Goal: Information Seeking & Learning: Learn about a topic

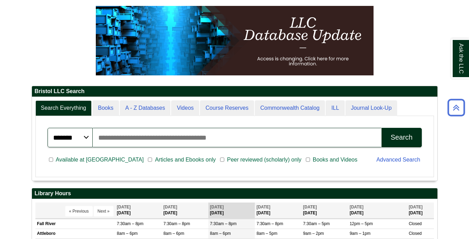
scroll to position [96, 0]
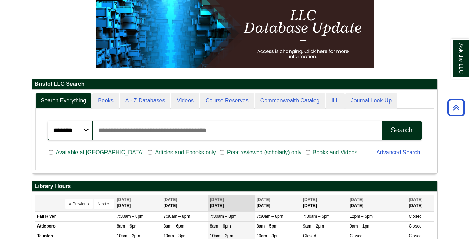
click at [143, 131] on input "Search articles, books, journals & more" at bounding box center [237, 129] width 289 height 19
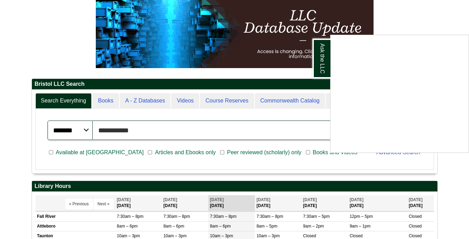
type input "**********"
click at [401, 130] on button "Search" at bounding box center [402, 129] width 40 height 19
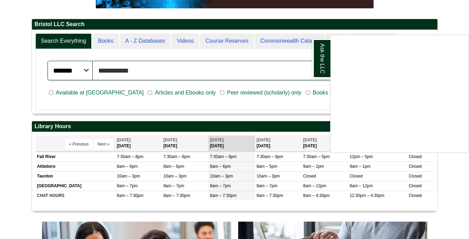
scroll to position [169, 0]
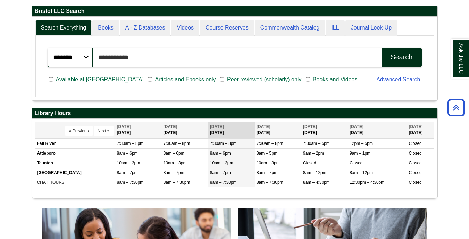
click at [229, 61] on input "**********" at bounding box center [237, 57] width 289 height 19
click at [401, 57] on button "Search" at bounding box center [402, 57] width 40 height 19
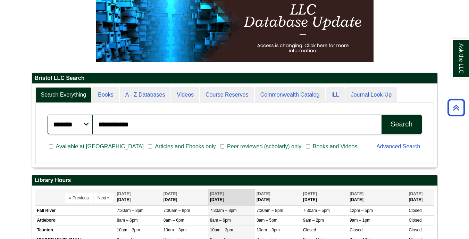
scroll to position [84, 406]
click at [390, 122] on button "Search" at bounding box center [402, 124] width 40 height 19
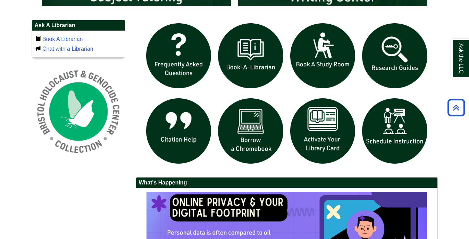
scroll to position [610, 0]
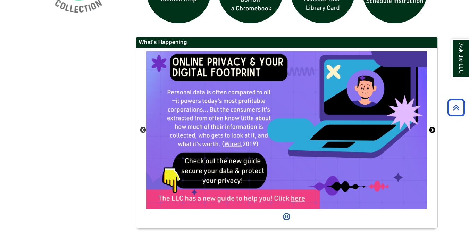
click at [433, 131] on button "Next" at bounding box center [432, 130] width 7 height 7
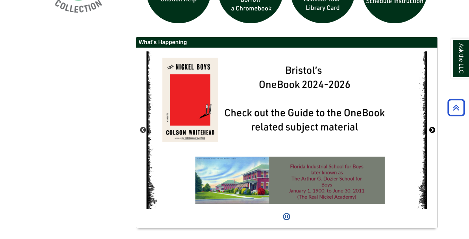
click at [433, 131] on button "Next" at bounding box center [432, 130] width 7 height 7
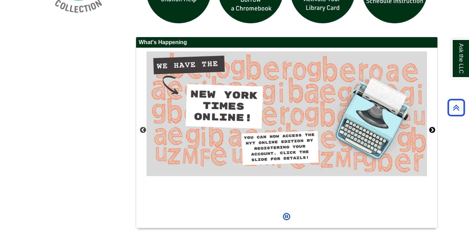
click at [433, 131] on button "Next" at bounding box center [432, 130] width 7 height 7
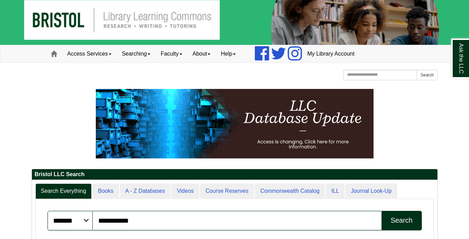
scroll to position [0, 0]
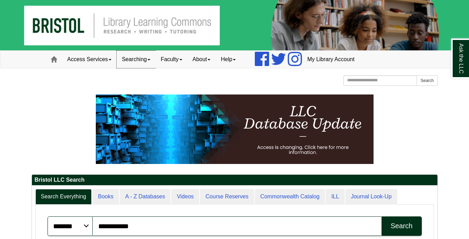
click at [145, 61] on link "Searching" at bounding box center [136, 59] width 39 height 17
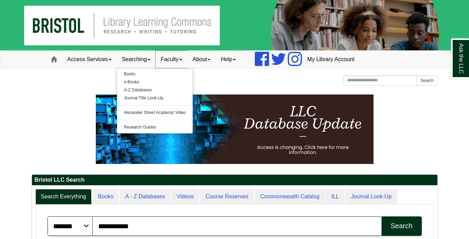
click at [175, 59] on link "Faculty" at bounding box center [172, 59] width 32 height 17
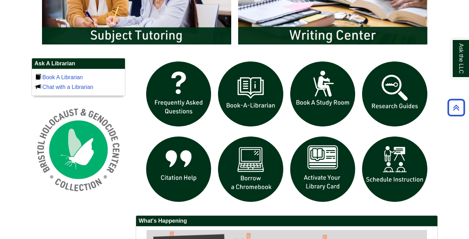
scroll to position [492, 0]
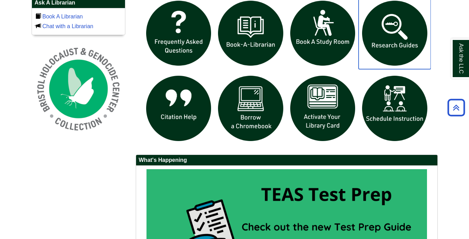
click at [381, 44] on img "slideshow" at bounding box center [395, 33] width 72 height 72
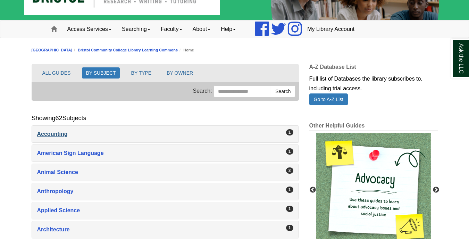
scroll to position [77, 0]
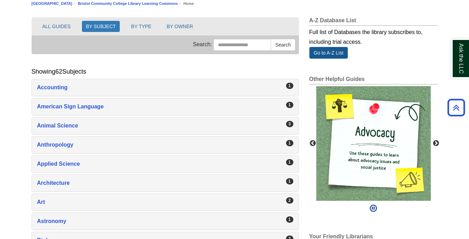
click at [335, 52] on link "Go to A-Z List" at bounding box center [328, 53] width 39 height 12
